Goal: Task Accomplishment & Management: Manage account settings

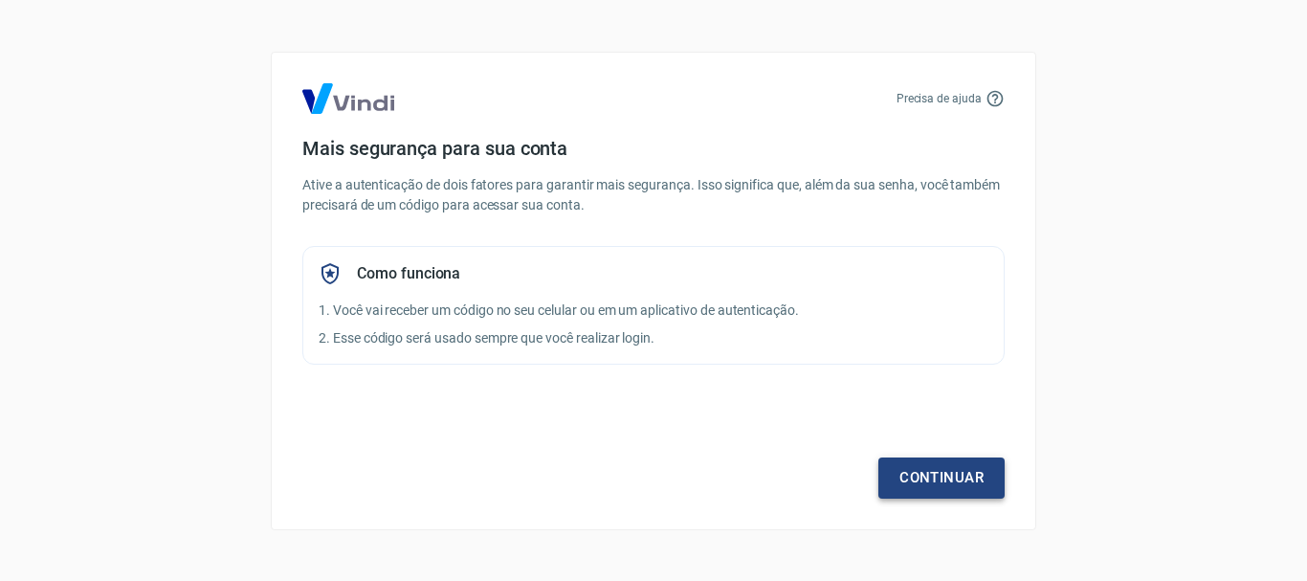
click at [895, 462] on link "Continuar" at bounding box center [941, 477] width 126 height 40
